Goal: Task Accomplishment & Management: Manage account settings

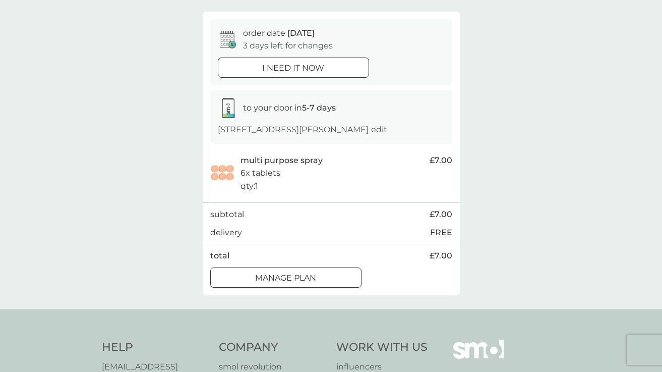
scroll to position [390, 0]
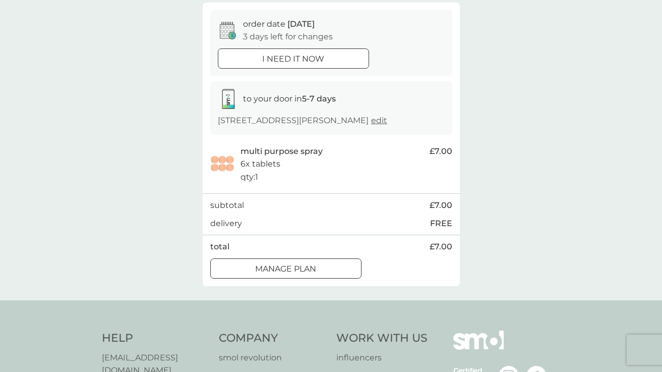
click at [285, 265] on div at bounding box center [286, 268] width 36 height 11
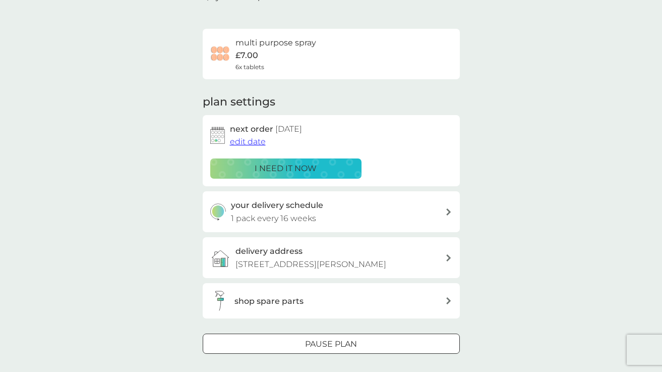
scroll to position [56, 0]
click at [244, 139] on span "edit date" at bounding box center [248, 141] width 36 height 10
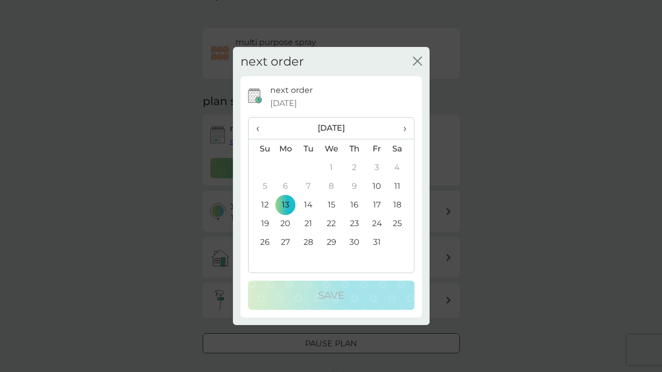
click at [417, 60] on icon "close" at bounding box center [417, 60] width 9 height 9
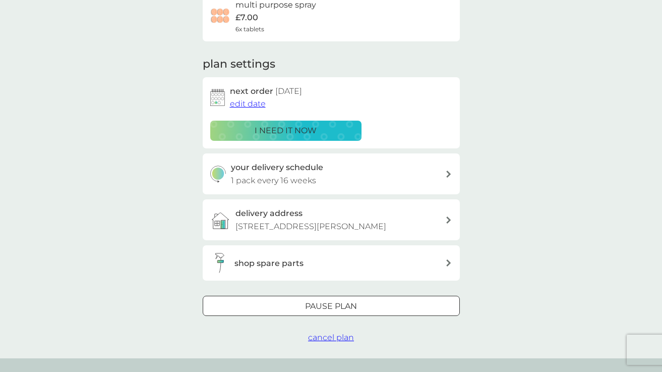
scroll to position [94, 0]
click at [244, 101] on span "edit date" at bounding box center [248, 103] width 36 height 10
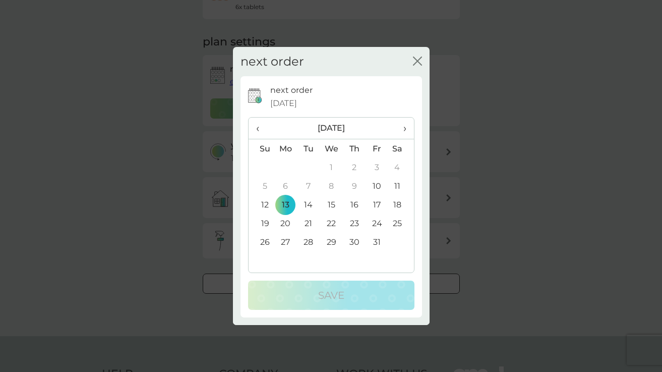
scroll to position [117, 0]
click at [404, 128] on span "›" at bounding box center [401, 128] width 10 height 21
click at [285, 202] on td "15" at bounding box center [285, 204] width 23 height 19
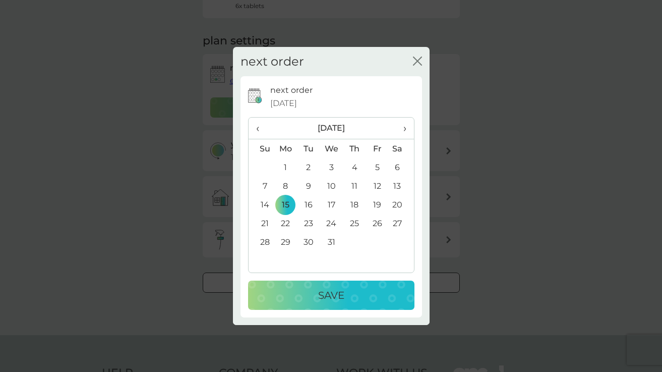
click at [322, 294] on p "Save" at bounding box center [331, 295] width 26 height 16
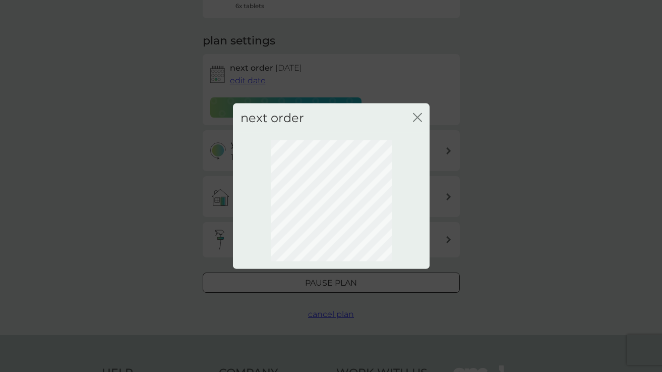
scroll to position [50, 0]
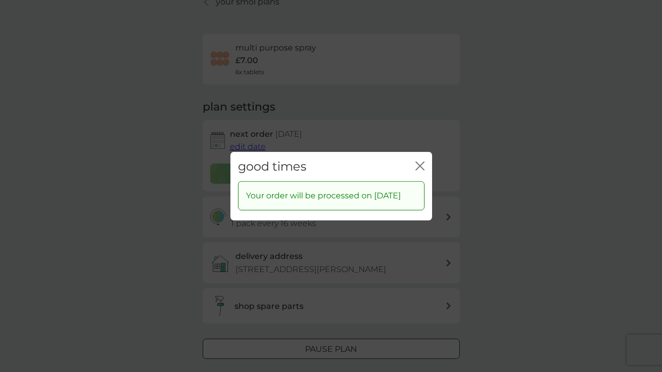
click at [421, 161] on icon "close" at bounding box center [422, 165] width 4 height 8
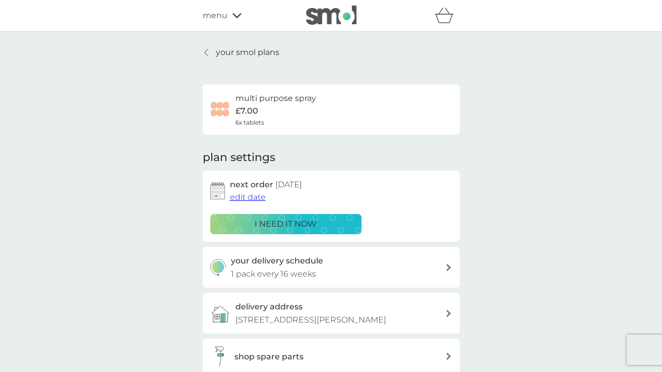
scroll to position [0, 0]
